Goal: Information Seeking & Learning: Learn about a topic

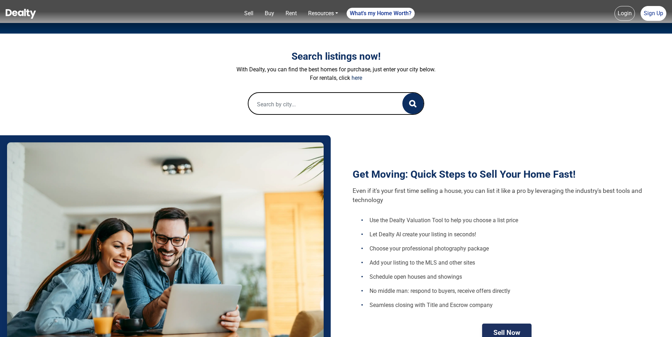
scroll to position [35, 0]
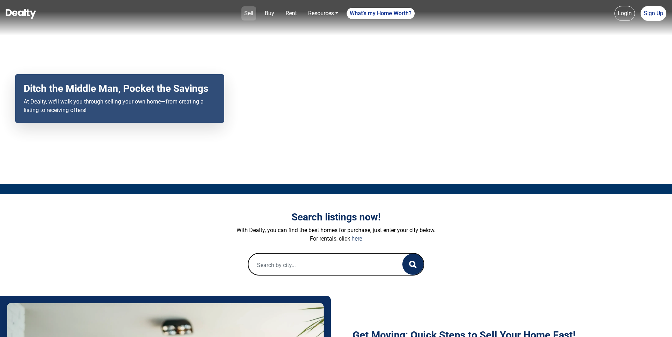
click at [250, 13] on link "Sell" at bounding box center [248, 13] width 15 height 14
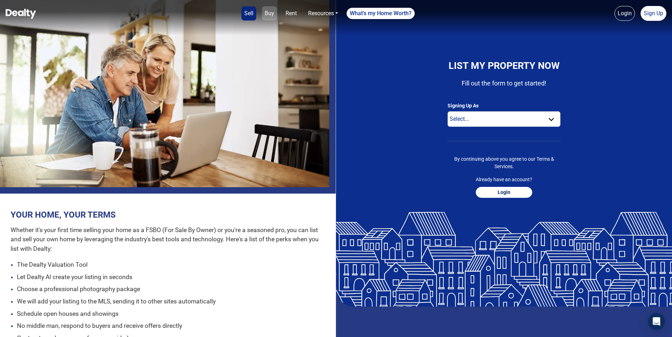
click at [265, 14] on link "Buy" at bounding box center [269, 13] width 15 height 14
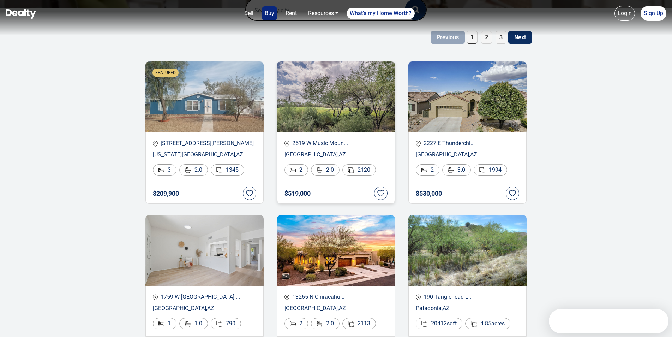
scroll to position [141, 0]
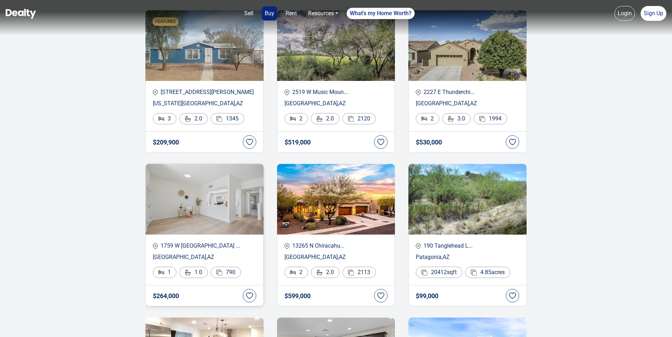
click at [204, 217] on img at bounding box center [204, 199] width 118 height 71
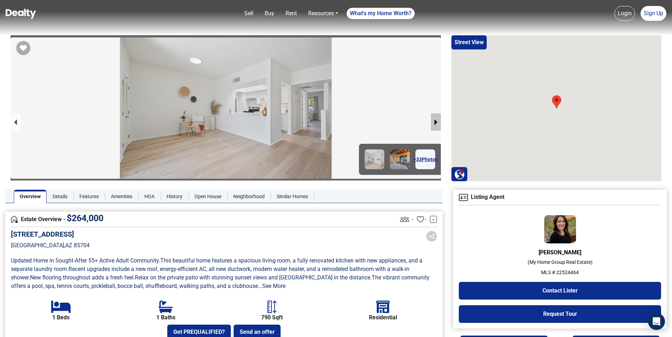
click at [439, 120] on button "next slide / item" at bounding box center [436, 121] width 10 height 17
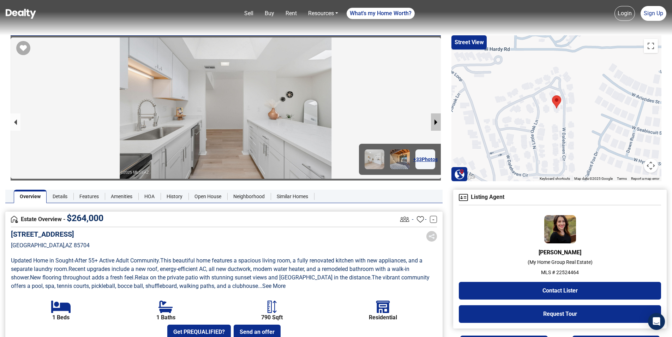
click at [439, 120] on button "next slide / item" at bounding box center [436, 121] width 10 height 17
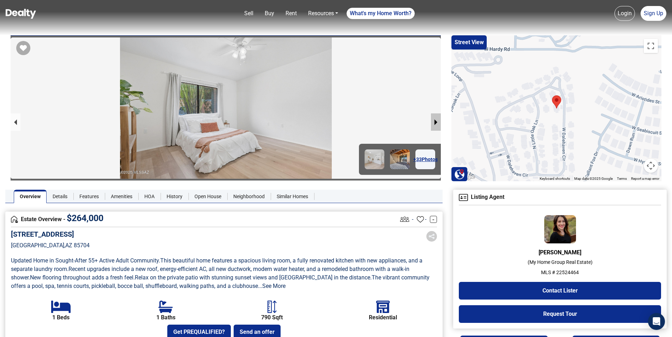
click at [439, 120] on button "next slide / item" at bounding box center [436, 121] width 10 height 17
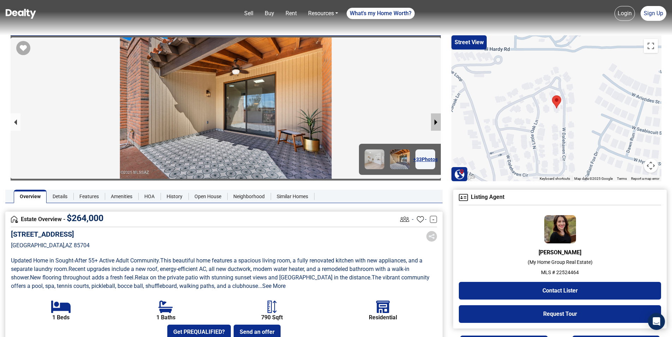
click at [439, 120] on button "next slide / item" at bounding box center [436, 121] width 10 height 17
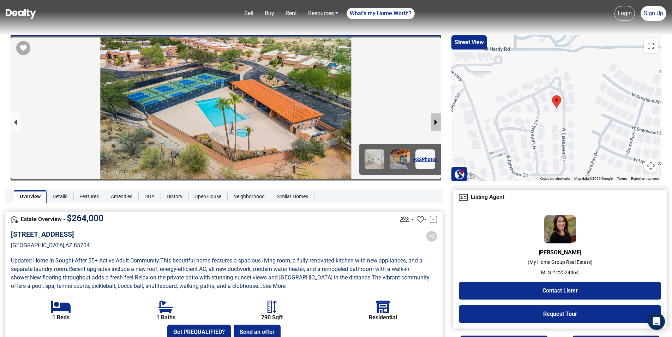
click at [439, 120] on button "next slide / item" at bounding box center [436, 121] width 10 height 17
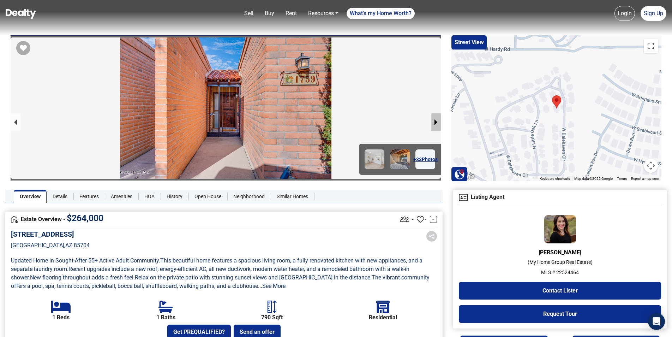
click at [439, 120] on button "next slide / item" at bounding box center [436, 121] width 10 height 17
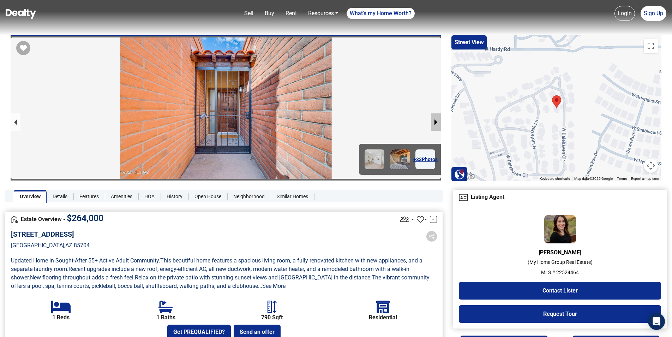
click at [439, 120] on button "next slide / item" at bounding box center [436, 121] width 10 height 17
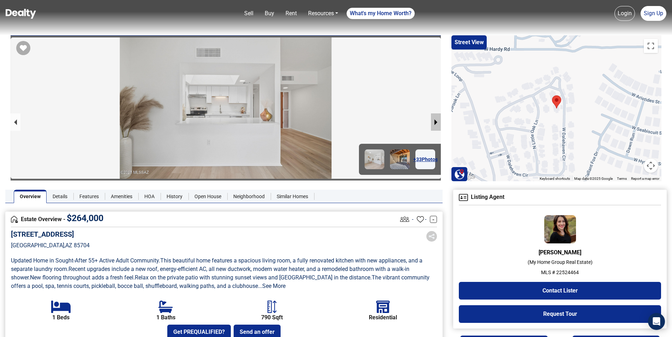
click at [439, 120] on button "next slide / item" at bounding box center [436, 121] width 10 height 17
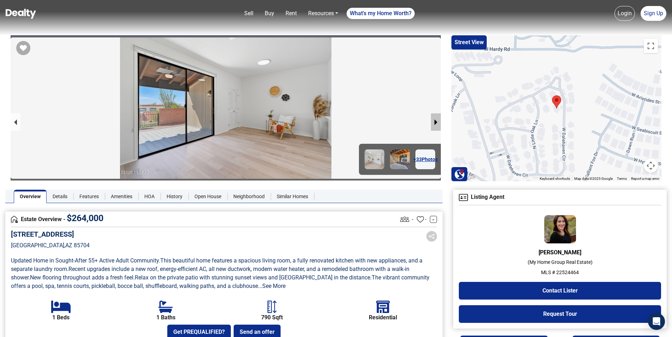
click at [439, 120] on button "next slide / item" at bounding box center [436, 121] width 10 height 17
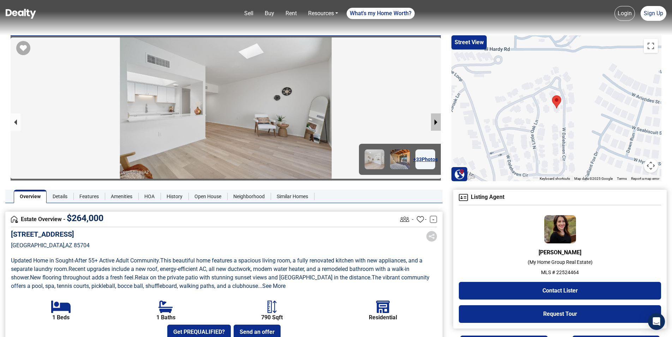
click at [439, 120] on button "next slide / item" at bounding box center [436, 121] width 10 height 17
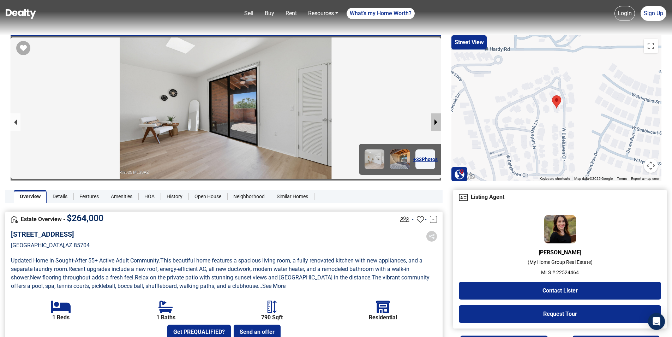
click at [439, 120] on button "next slide / item" at bounding box center [436, 121] width 10 height 17
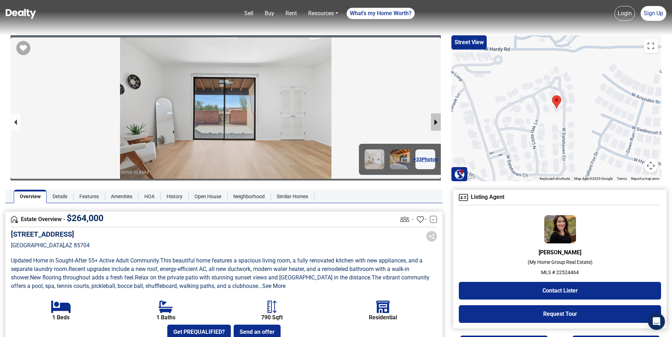
click at [439, 120] on button "next slide / item" at bounding box center [436, 121] width 10 height 17
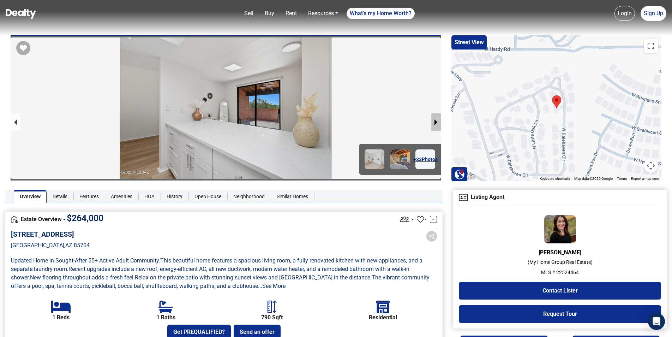
click at [439, 120] on button "next slide / item" at bounding box center [436, 121] width 10 height 17
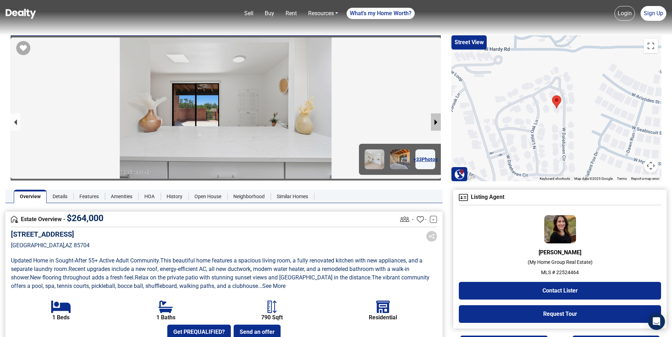
click at [439, 120] on button "next slide / item" at bounding box center [436, 121] width 10 height 17
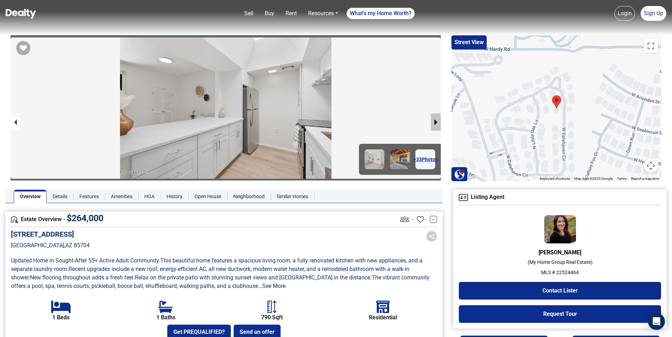
click at [439, 120] on button "next slide / item" at bounding box center [436, 121] width 10 height 17
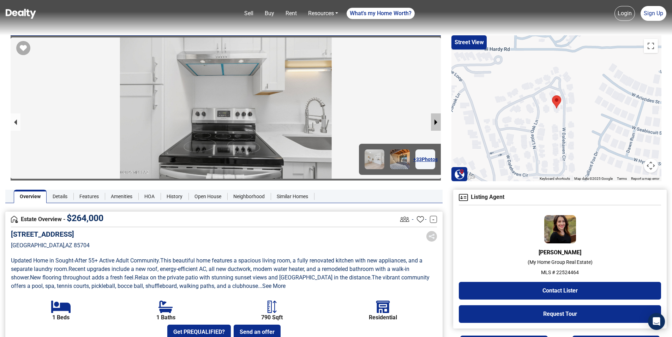
click at [439, 120] on button "next slide / item" at bounding box center [436, 121] width 10 height 17
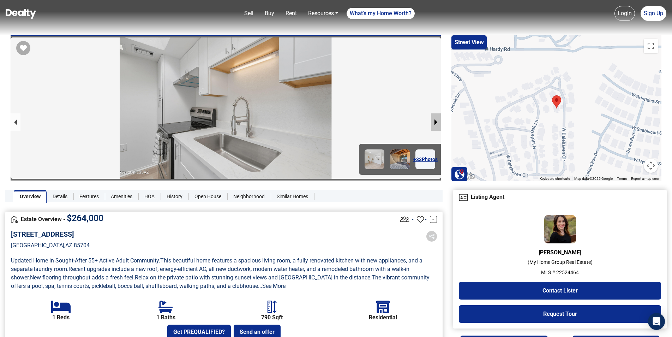
click at [439, 120] on button "next slide / item" at bounding box center [436, 121] width 10 height 17
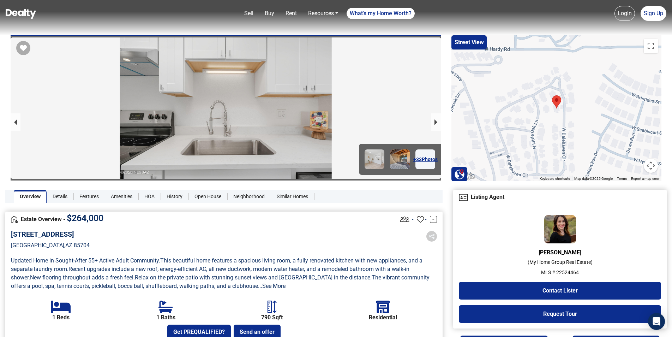
click at [25, 11] on img at bounding box center [21, 14] width 30 height 10
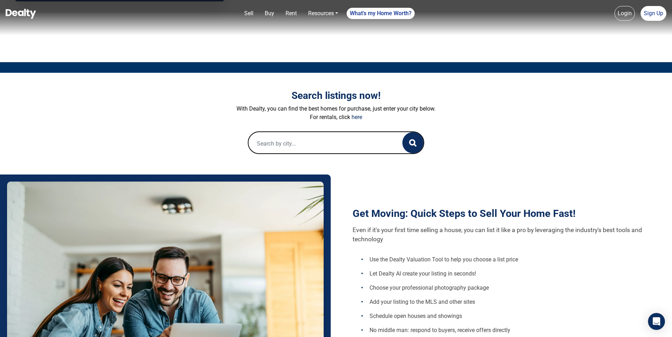
scroll to position [35, 0]
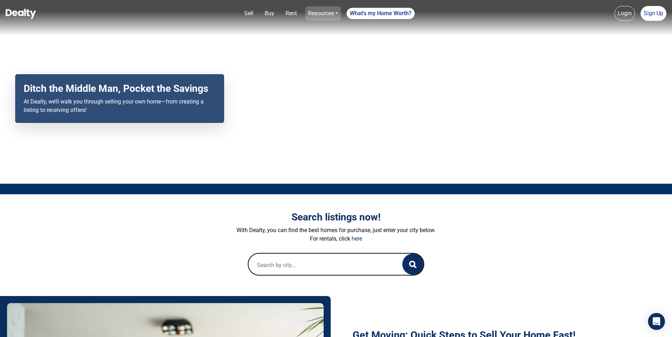
click at [323, 16] on link "Resources" at bounding box center [323, 13] width 36 height 14
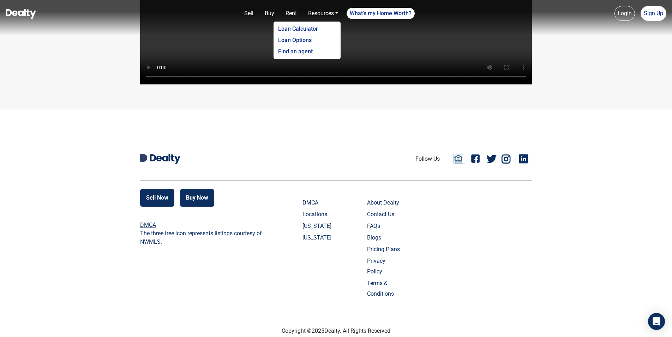
scroll to position [1639, 0]
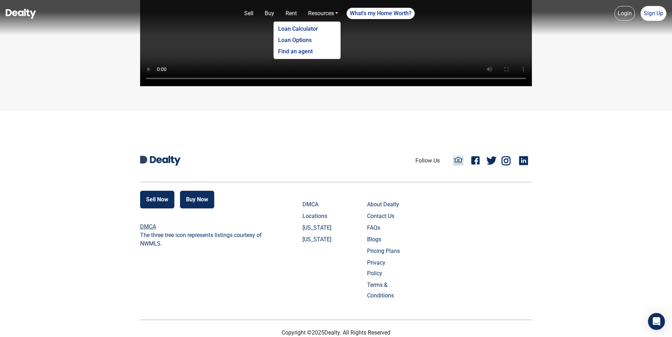
click at [394, 221] on link "Contact Us" at bounding box center [384, 216] width 35 height 11
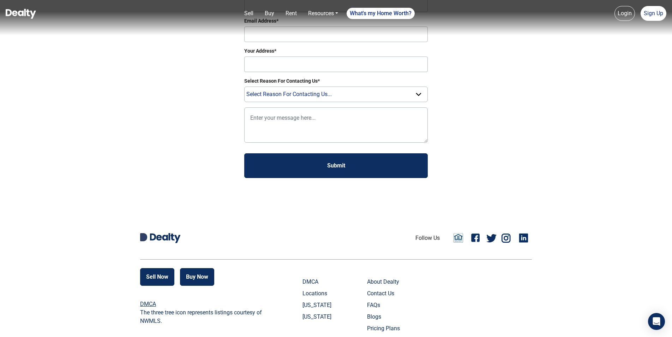
scroll to position [173, 0]
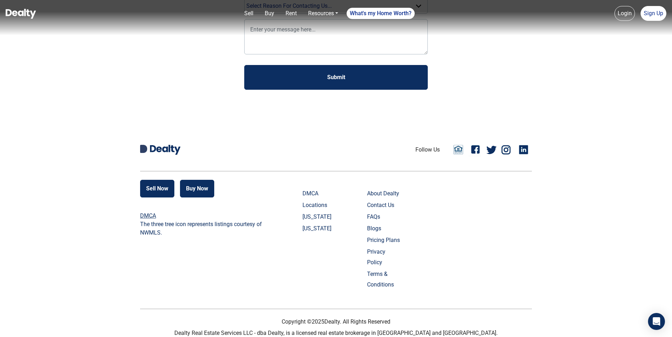
click at [381, 191] on link "About Dealty" at bounding box center [384, 193] width 35 height 11
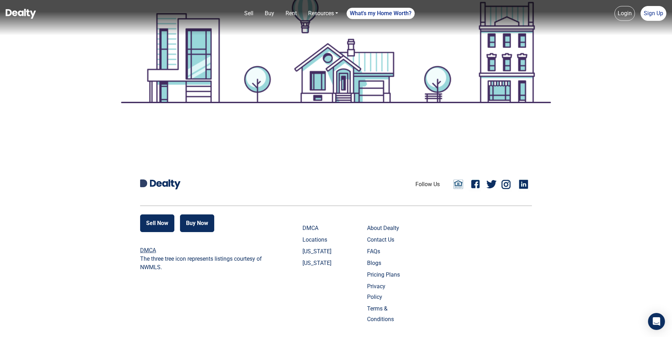
scroll to position [659, 0]
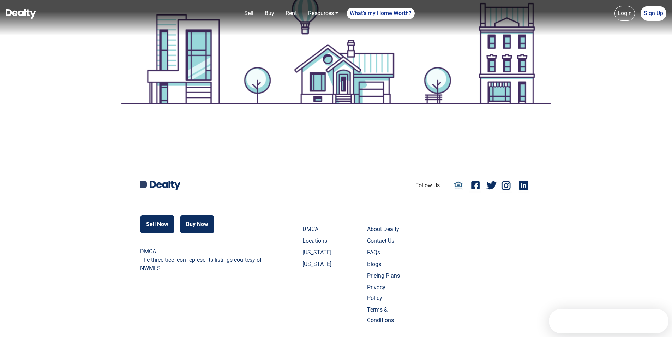
click at [382, 275] on link "Pricing Plans" at bounding box center [384, 275] width 35 height 11
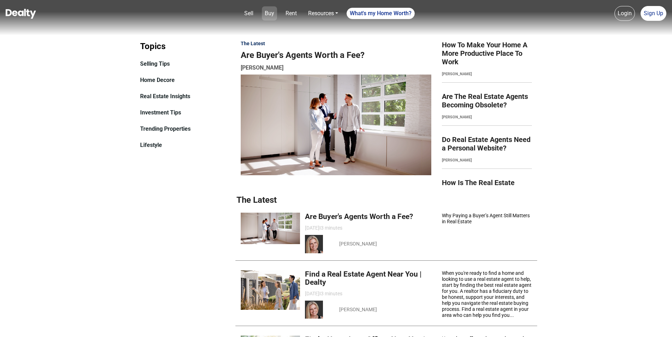
click at [265, 15] on link "Buy" at bounding box center [269, 13] width 15 height 14
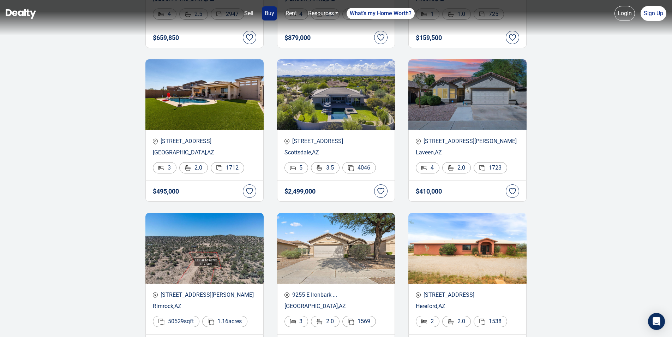
scroll to position [706, 0]
click at [309, 113] on img at bounding box center [336, 95] width 118 height 71
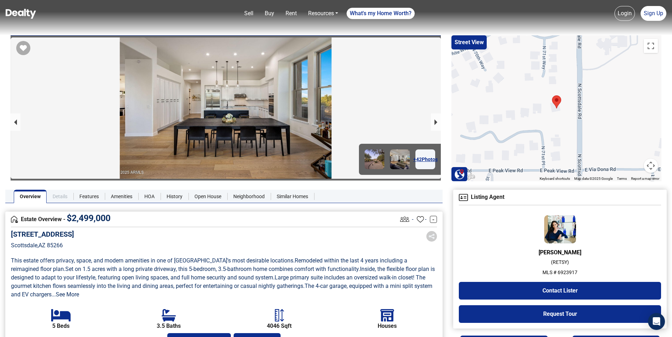
click at [66, 196] on link "Details" at bounding box center [60, 196] width 27 height 13
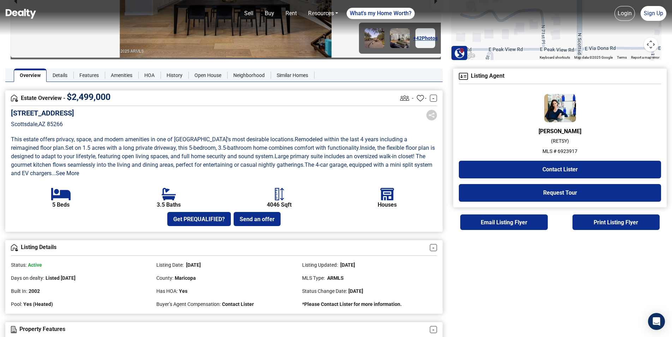
scroll to position [119, 0]
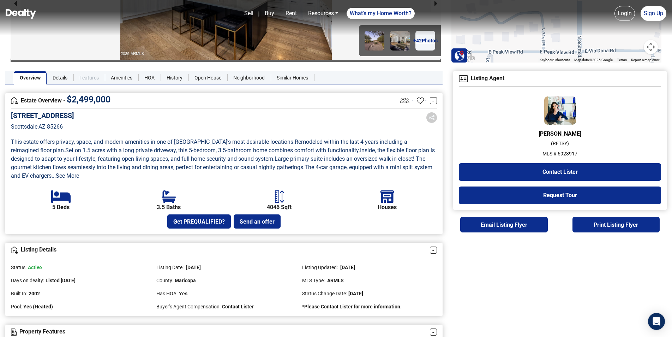
click at [92, 77] on link "Features" at bounding box center [88, 77] width 31 height 13
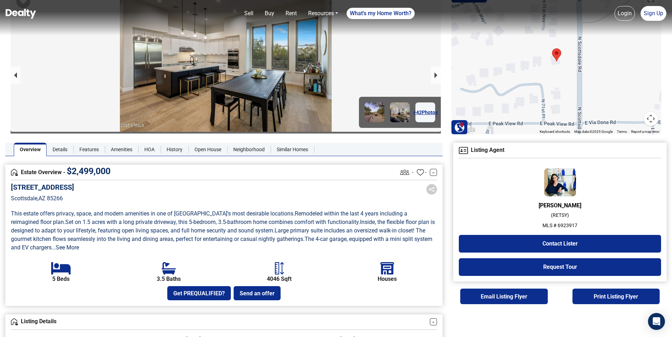
scroll to position [24, 0]
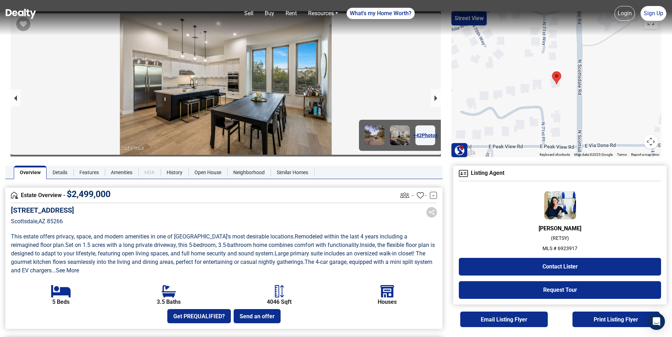
click at [146, 171] on link "HOA" at bounding box center [149, 172] width 22 height 13
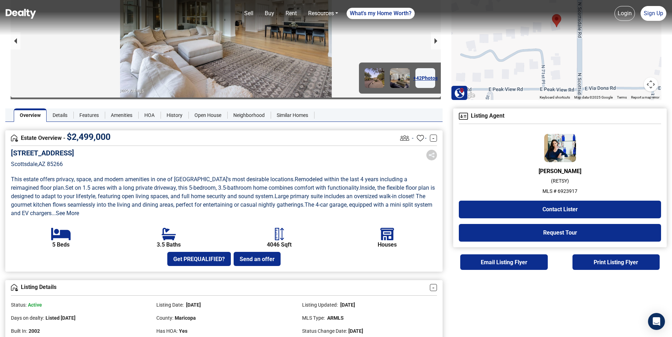
scroll to position [0, 0]
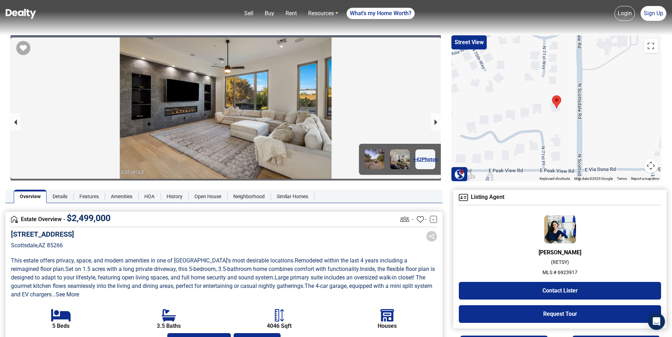
click at [565, 234] on img at bounding box center [560, 229] width 32 height 28
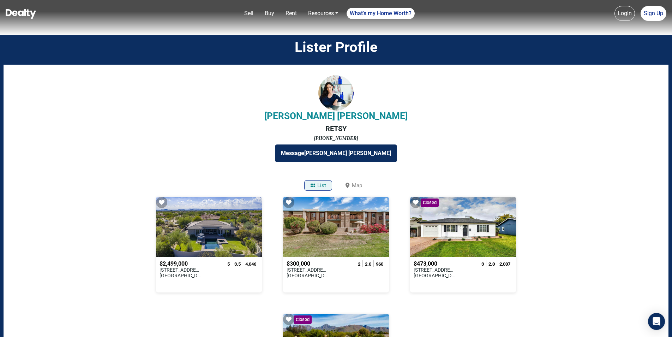
click at [347, 120] on h5 "[PERSON_NAME]" at bounding box center [336, 115] width 644 height 11
click at [346, 98] on div at bounding box center [335, 92] width 35 height 35
drag, startPoint x: 378, startPoint y: 119, endPoint x: 298, endPoint y: 116, distance: 79.8
click at [298, 116] on h5 "[PERSON_NAME]" at bounding box center [336, 115] width 644 height 11
copy h5 "[PERSON_NAME]"
